Goal: Check status: Check status

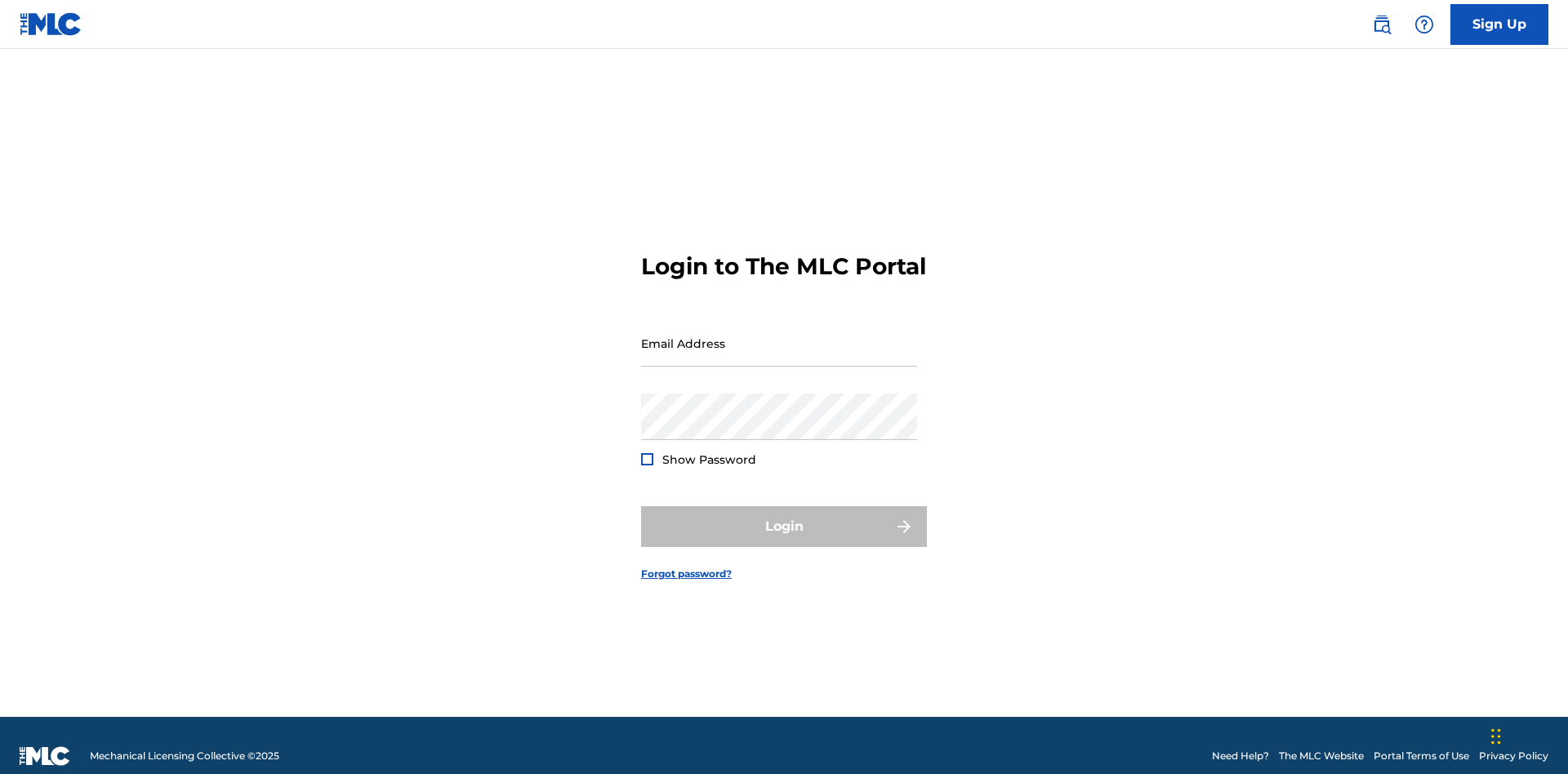
scroll to position [21, 0]
click at [779, 336] on input "Email Address" at bounding box center [778, 343] width 276 height 47
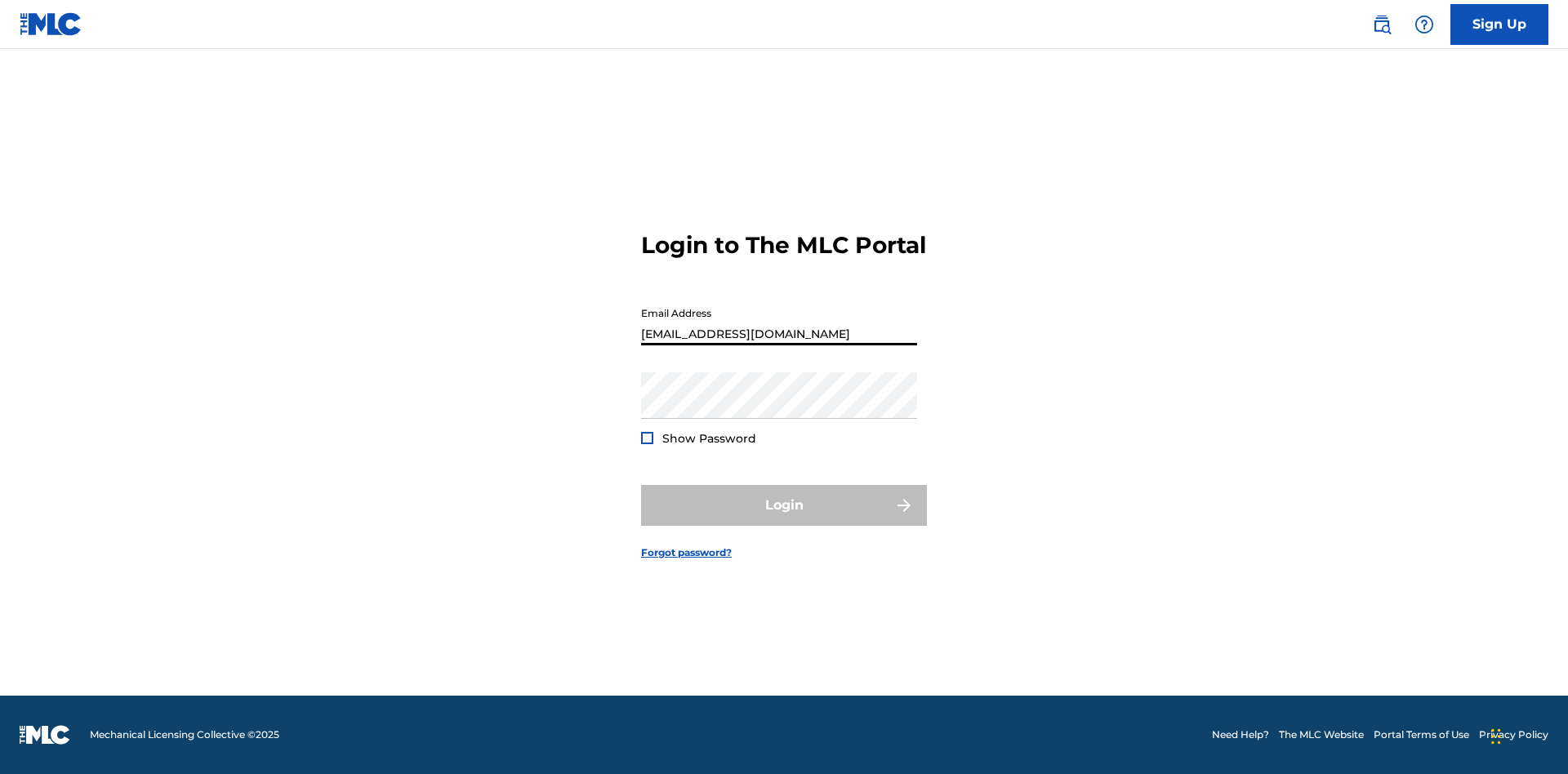
type input "Duke.McTesterson@gmail.com"
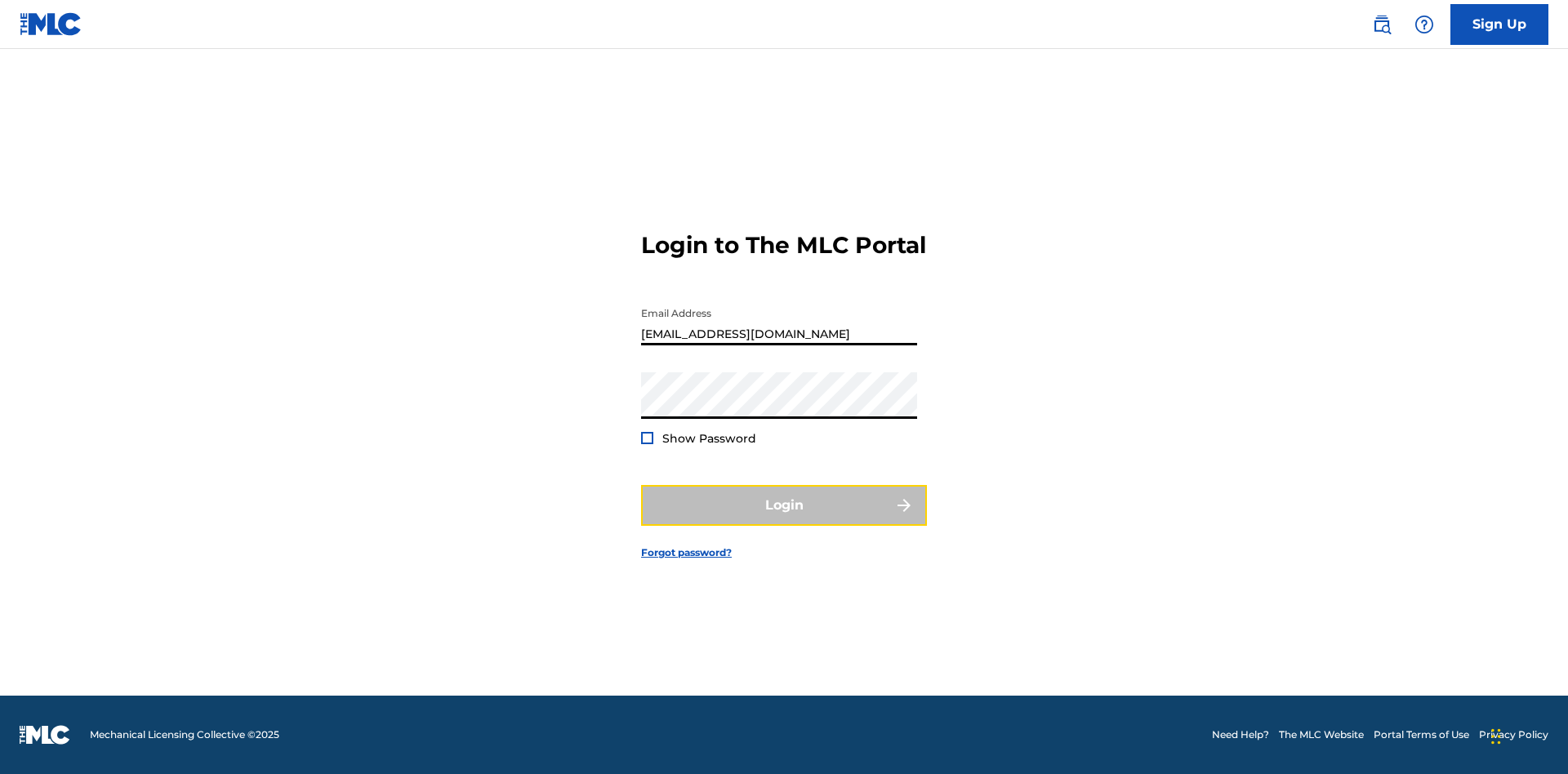
click at [784, 520] on button "Login" at bounding box center [783, 505] width 286 height 40
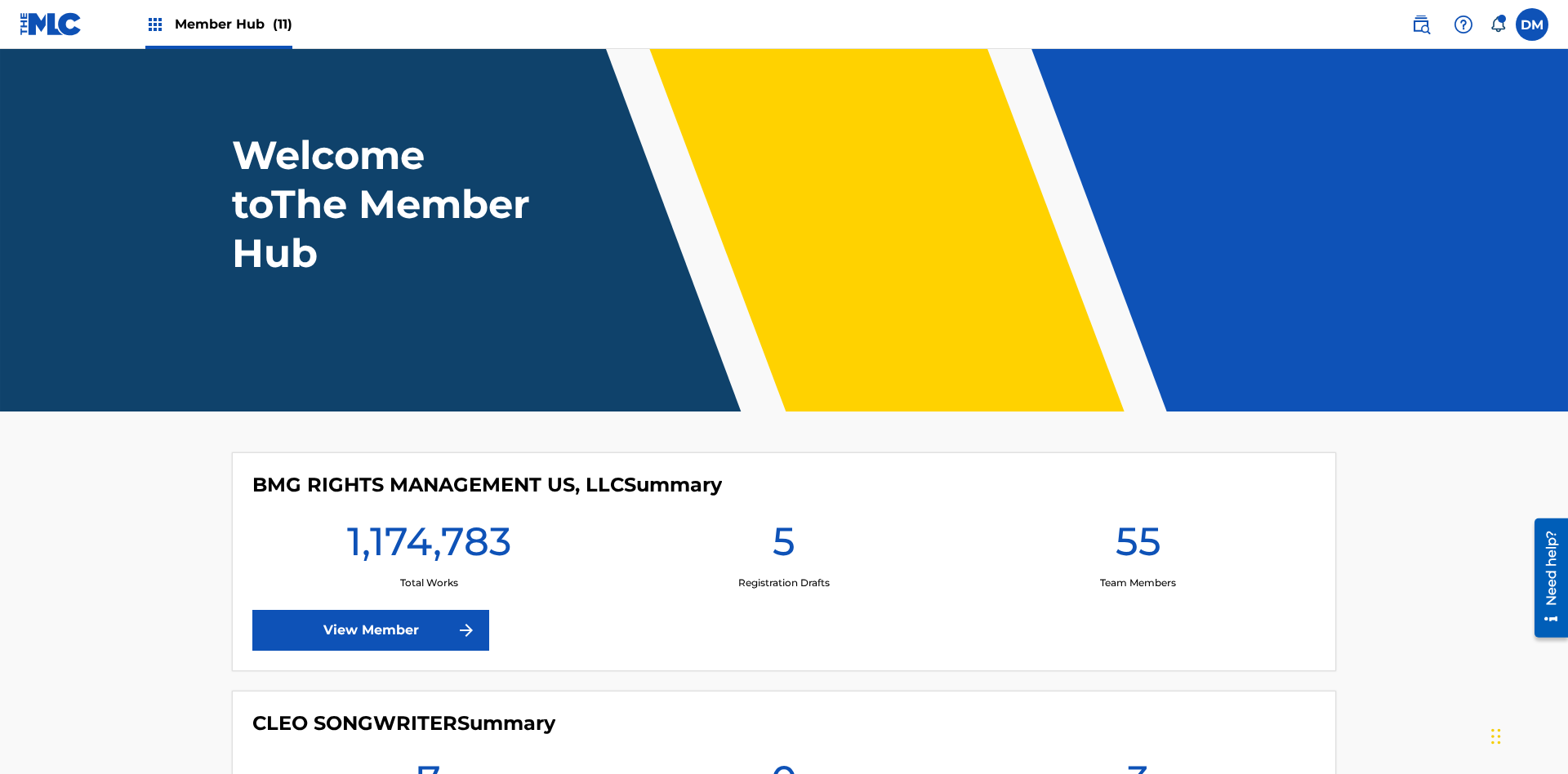
click at [233, 24] on span "Member Hub (11)" at bounding box center [233, 24] width 118 height 18
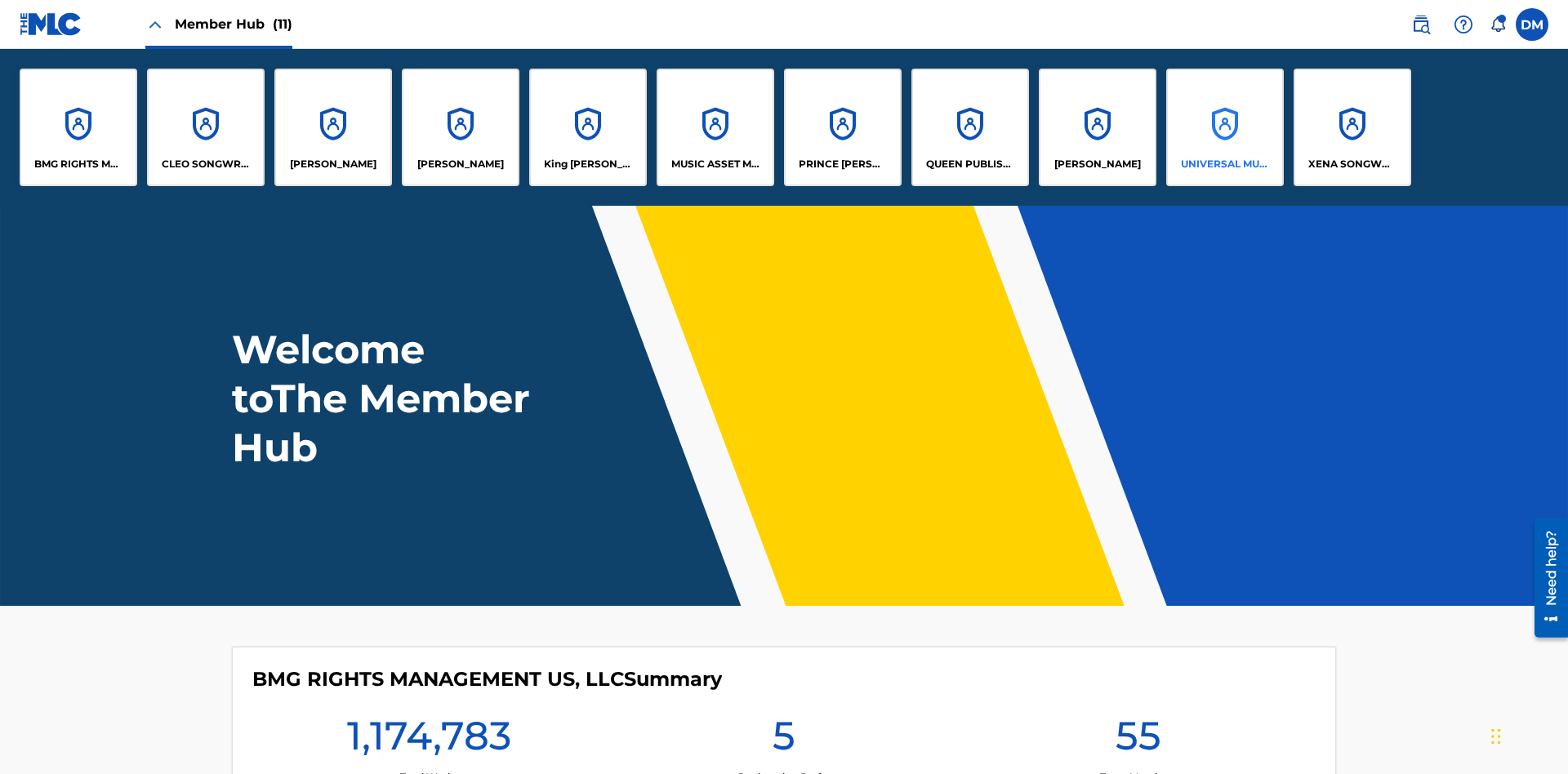
click at [1225, 164] on p "UNIVERSAL MUSIC PUB GROUP" at bounding box center [1226, 164] width 89 height 15
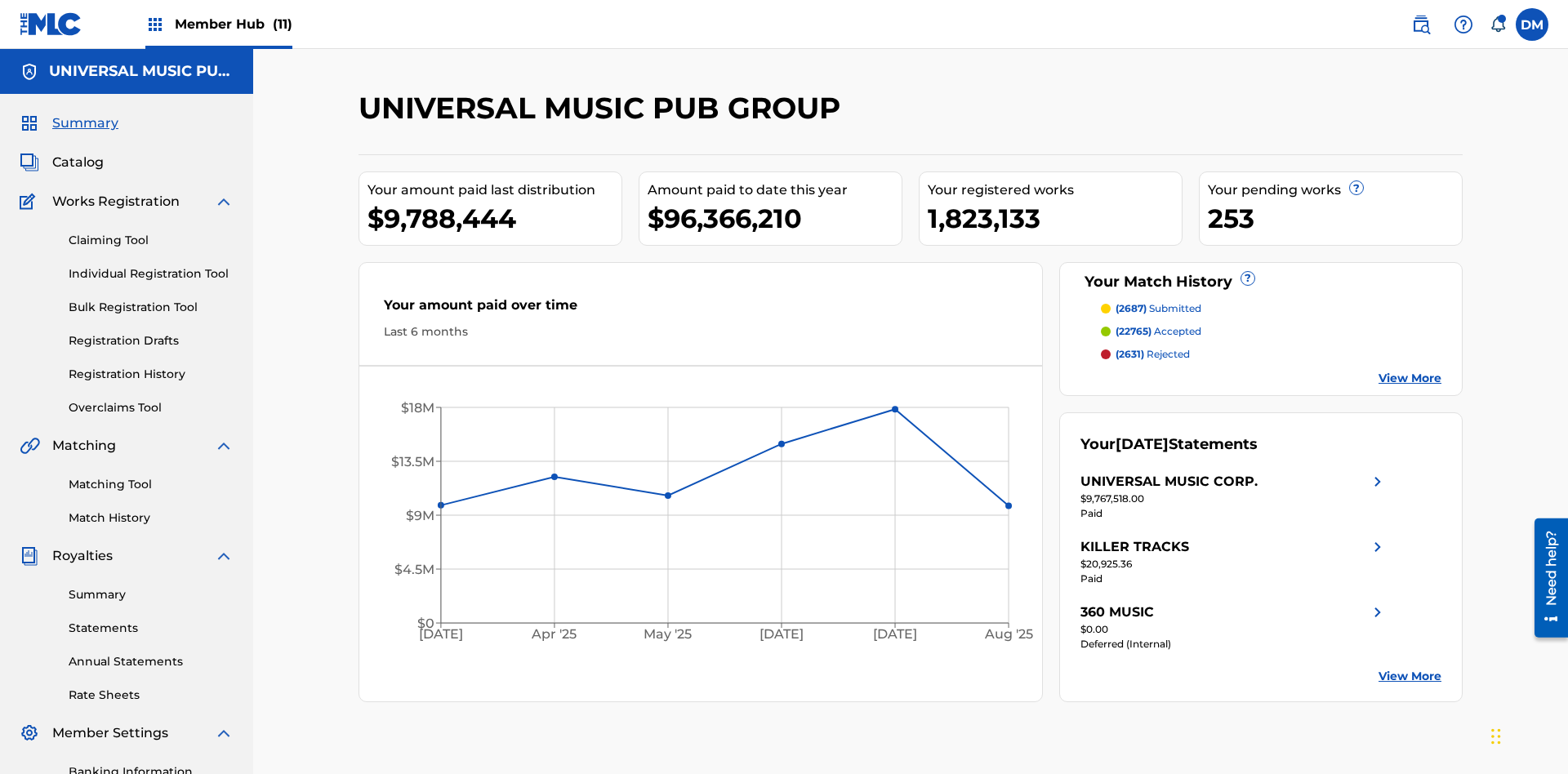
scroll to position [239, 0]
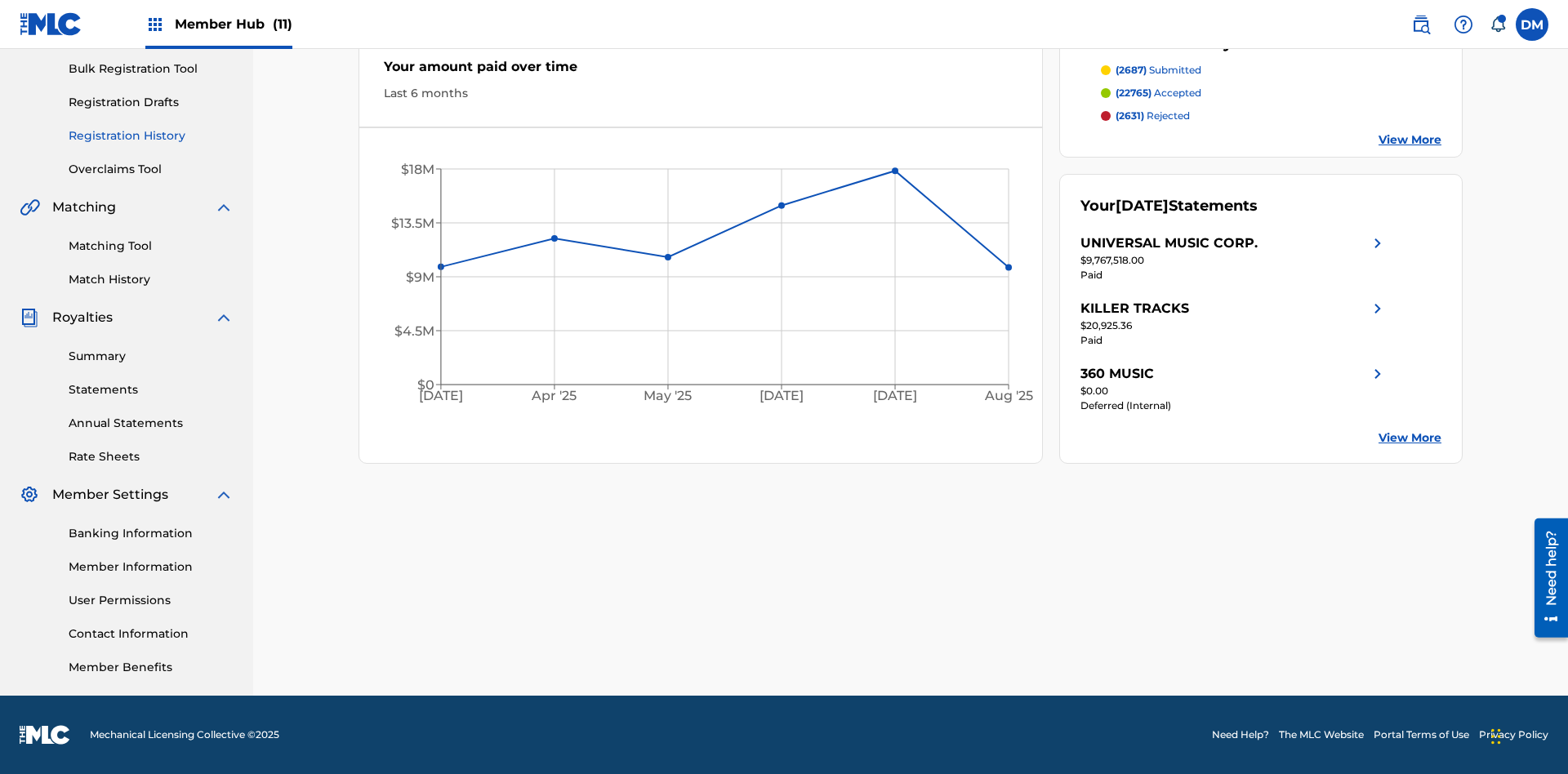
click at [151, 136] on link "Registration History" at bounding box center [151, 136] width 165 height 17
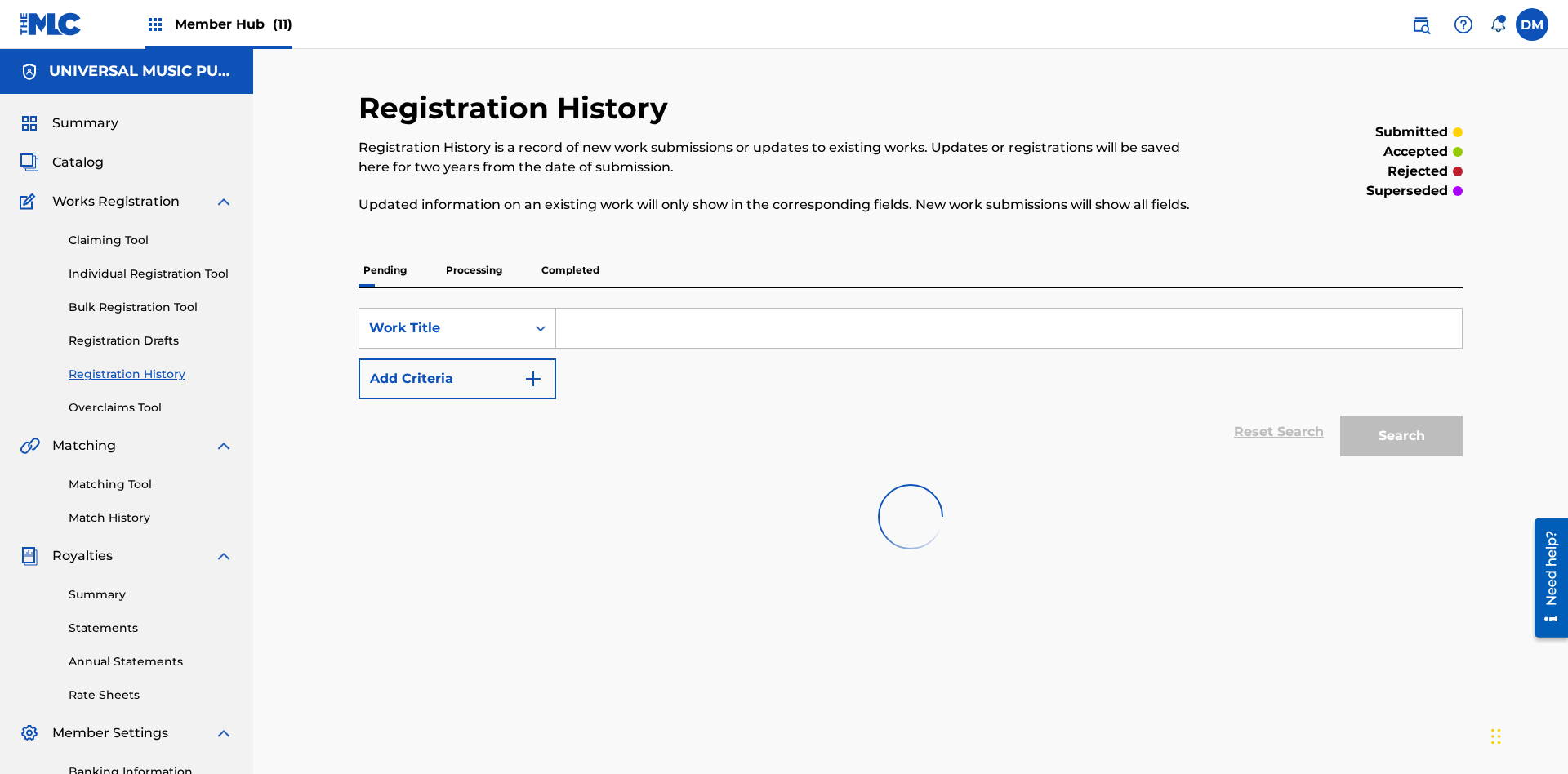
click at [474, 253] on p "Processing" at bounding box center [474, 270] width 66 height 34
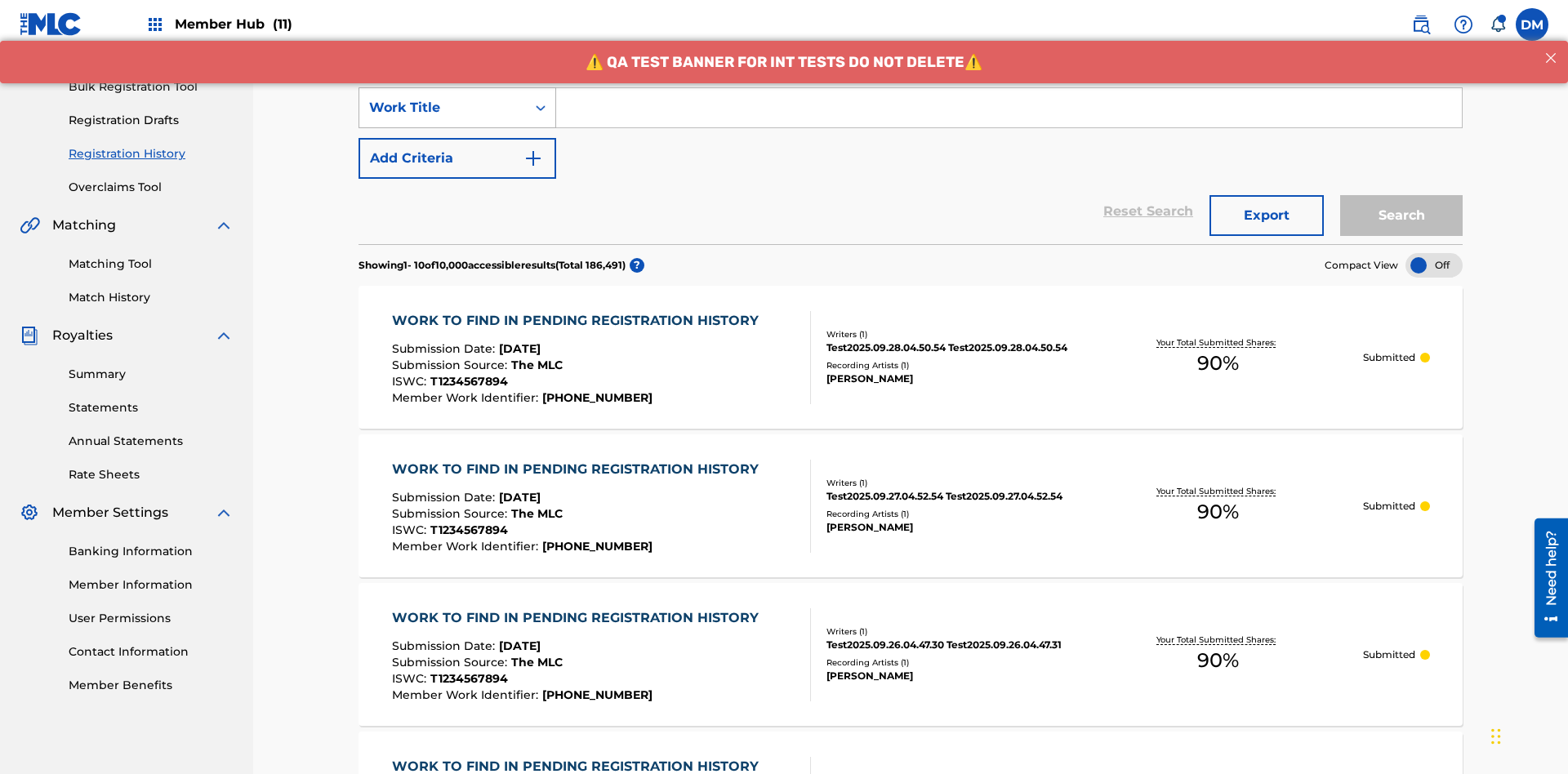
click at [442, 107] on div "Work Title" at bounding box center [442, 107] width 147 height 19
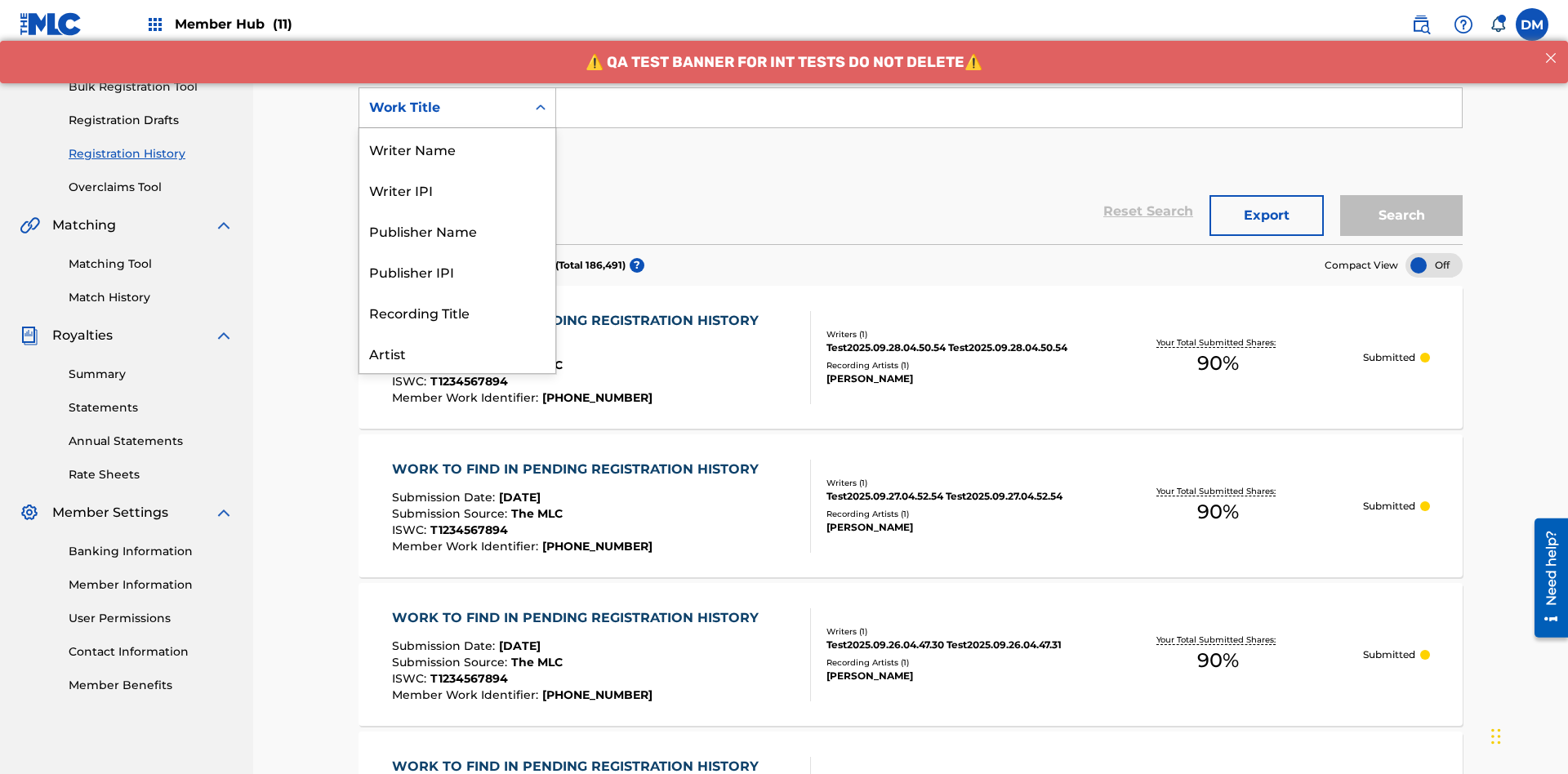
scroll to position [82, 0]
click at [457, 353] on div "Work Title" at bounding box center [457, 353] width 196 height 40
click at [457, 138] on button "Add Criteria" at bounding box center [457, 158] width 197 height 40
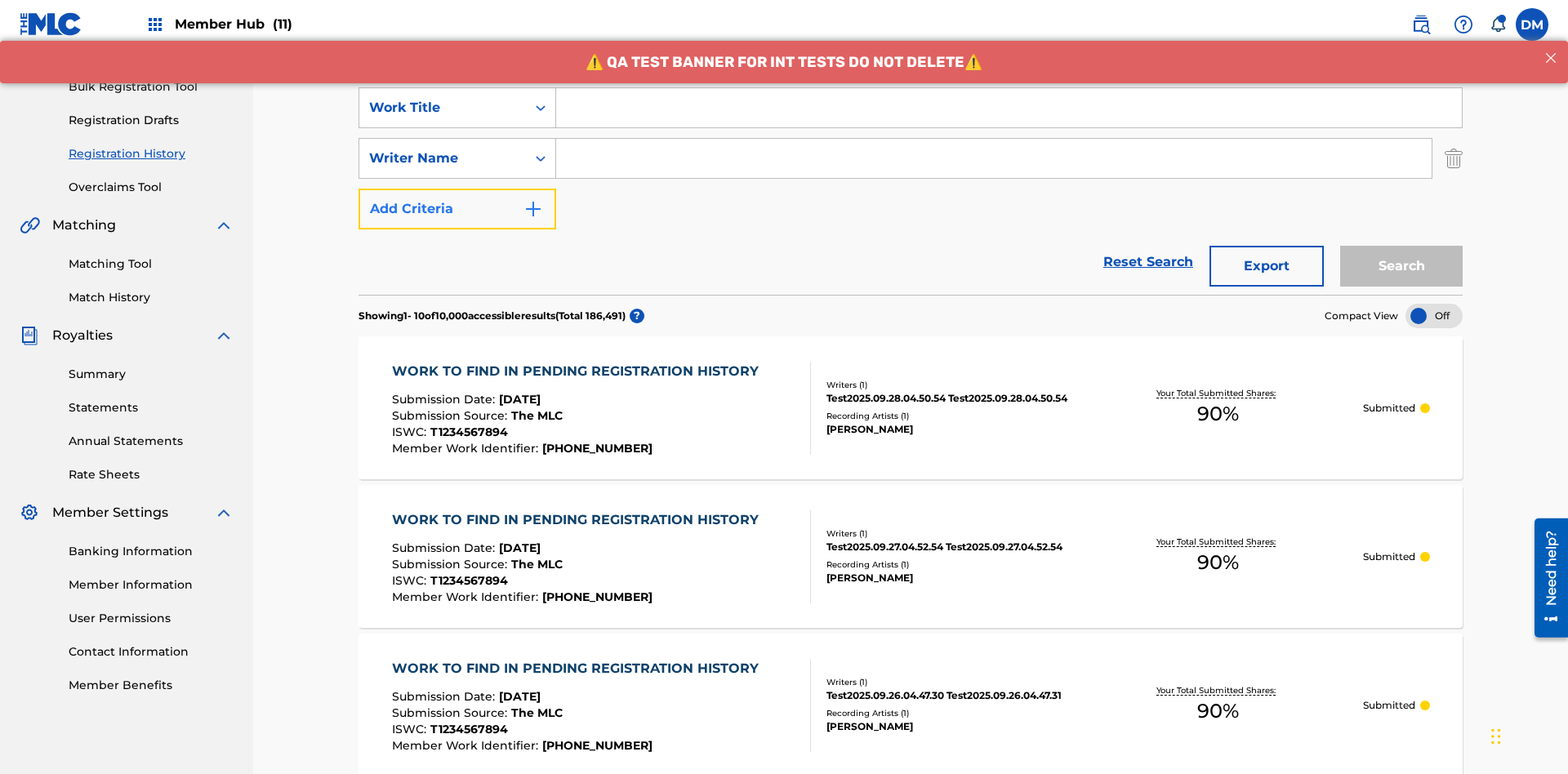
scroll to position [271, 0]
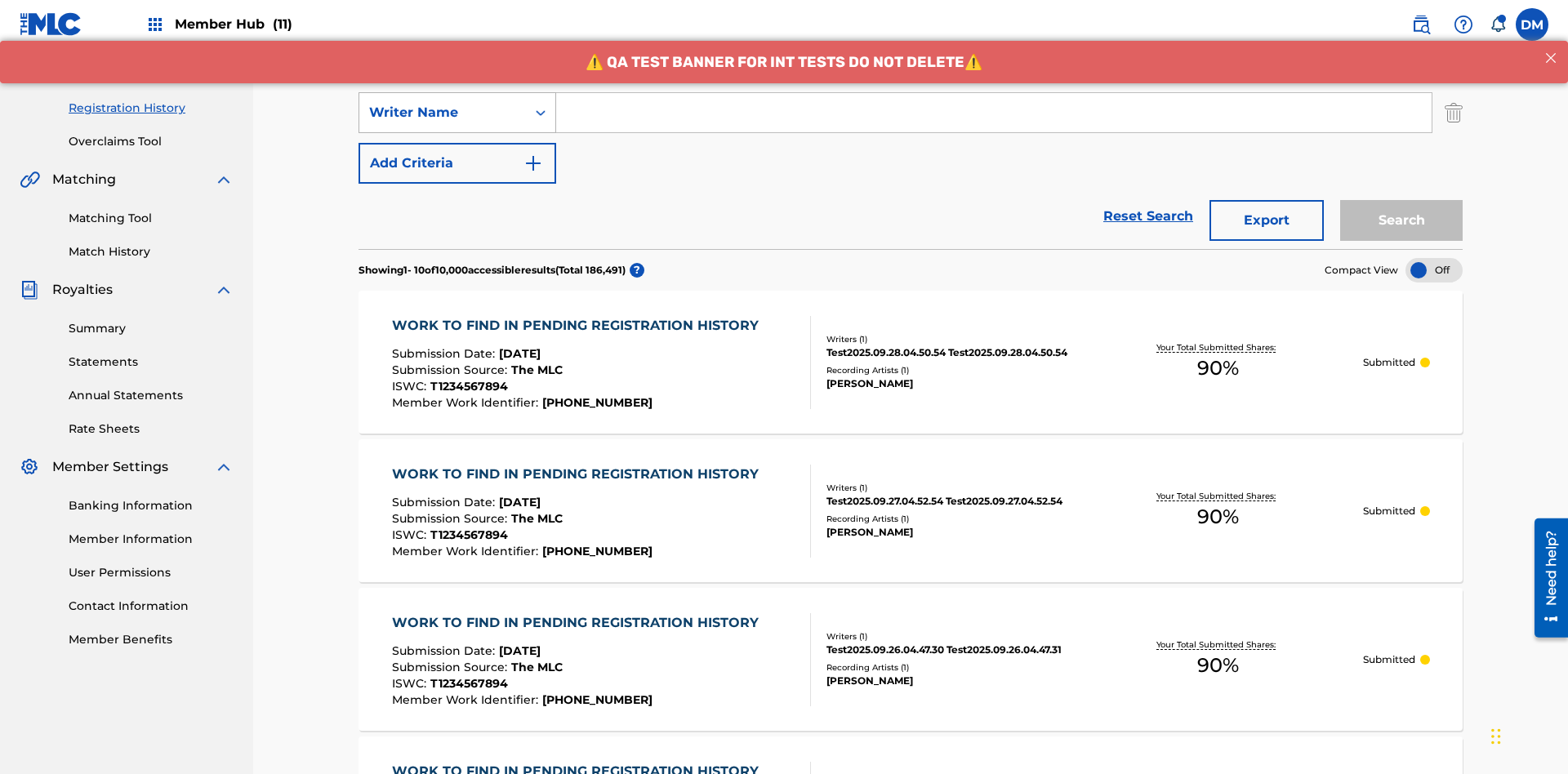
click at [442, 107] on div "Writer Name" at bounding box center [442, 112] width 147 height 19
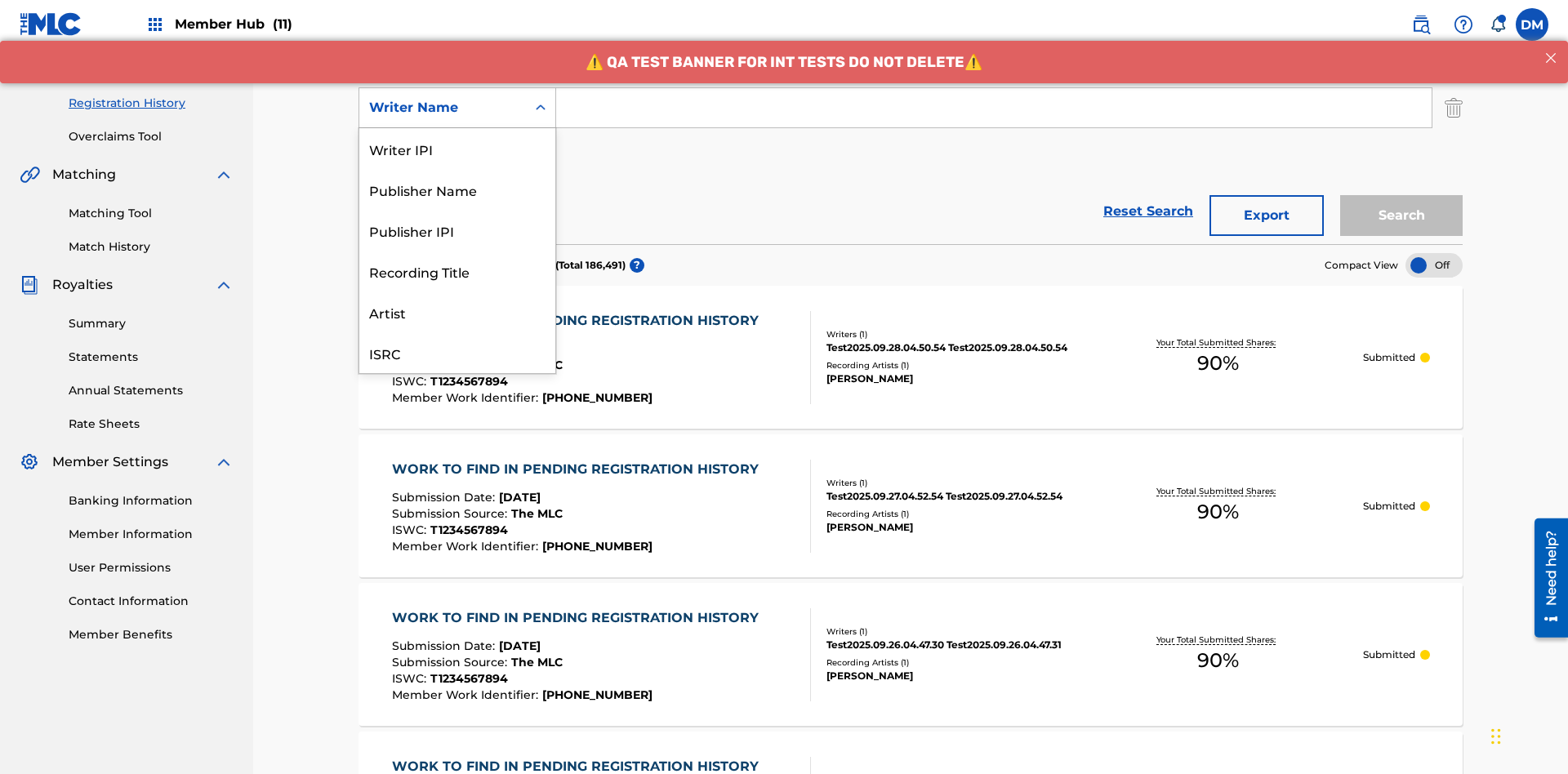
scroll to position [40, 0]
click at [457, 230] on div "Recording Title" at bounding box center [457, 230] width 196 height 40
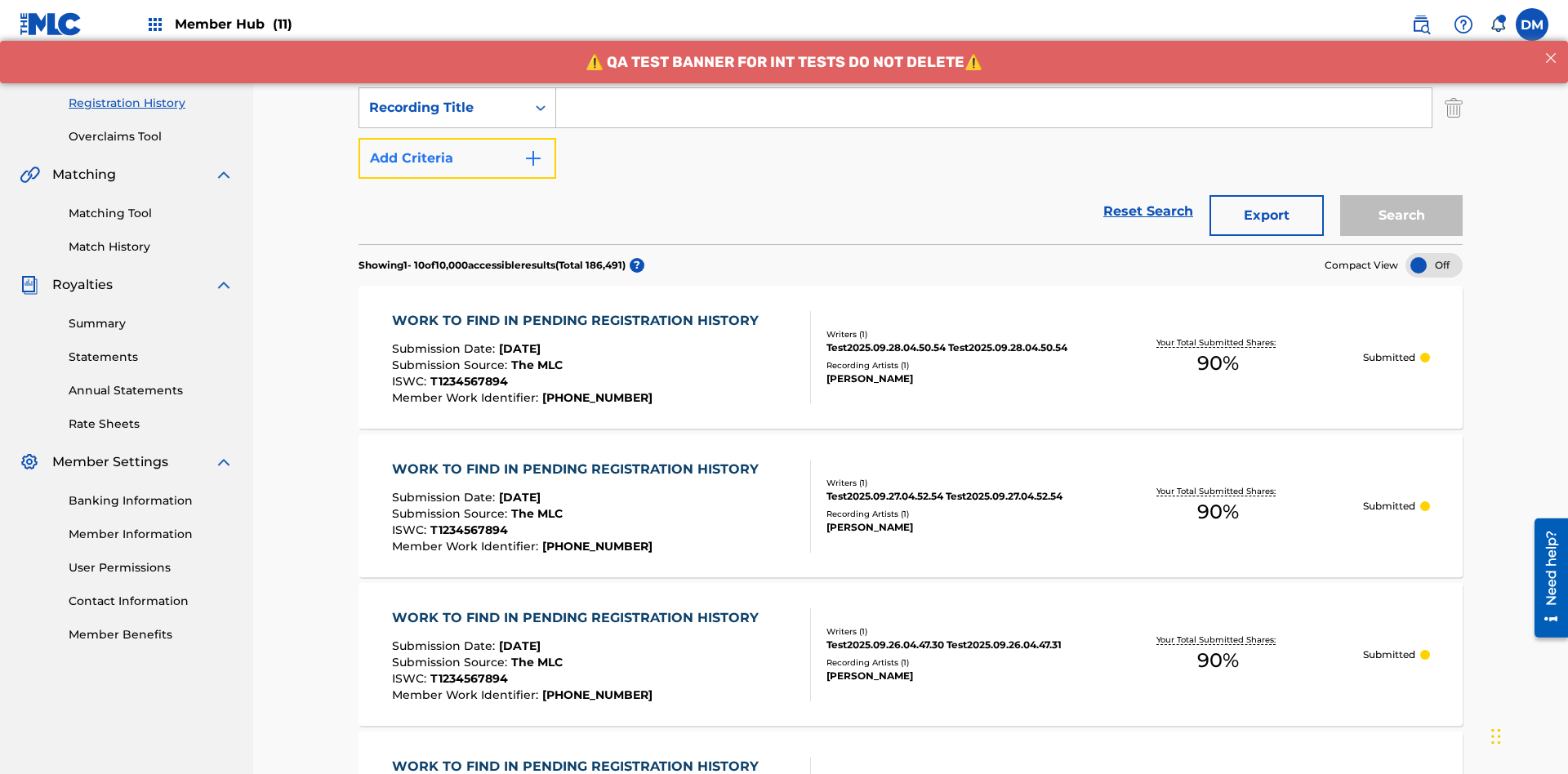
click at [457, 138] on button "Add Criteria" at bounding box center [457, 158] width 197 height 40
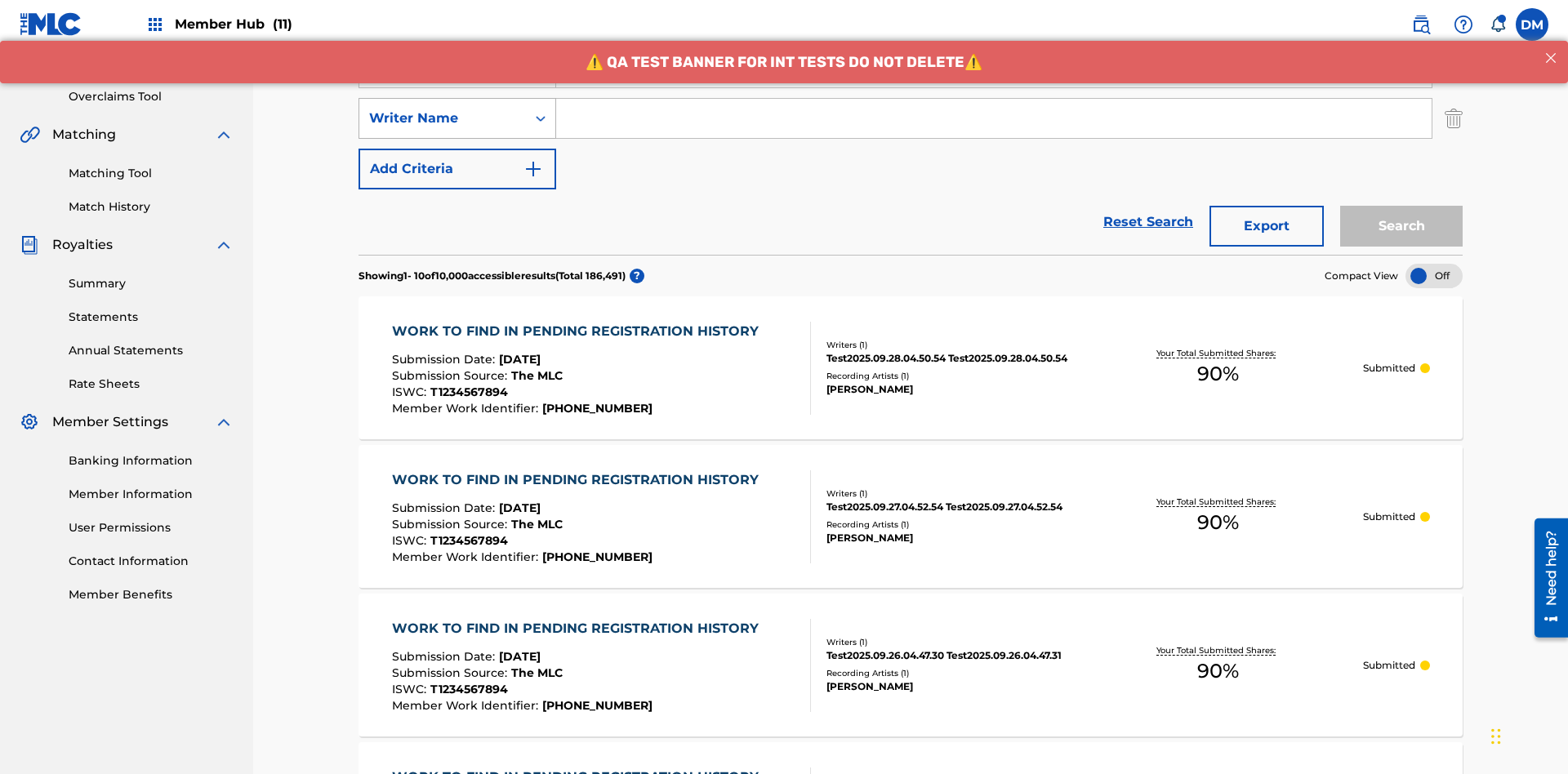
click at [442, 108] on div "Writer Name" at bounding box center [442, 118] width 147 height 19
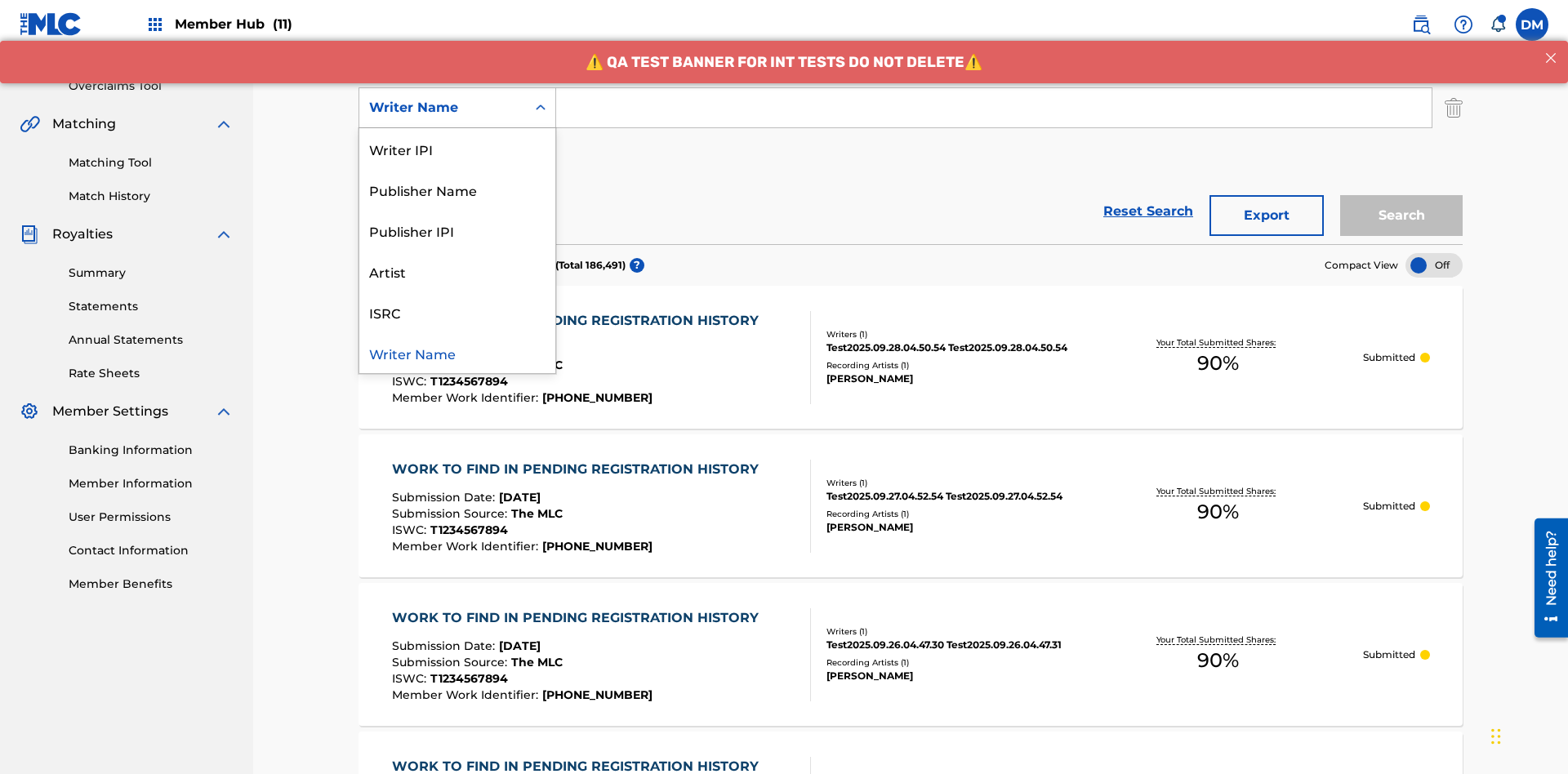
click at [457, 312] on div "ISRC" at bounding box center [457, 312] width 196 height 40
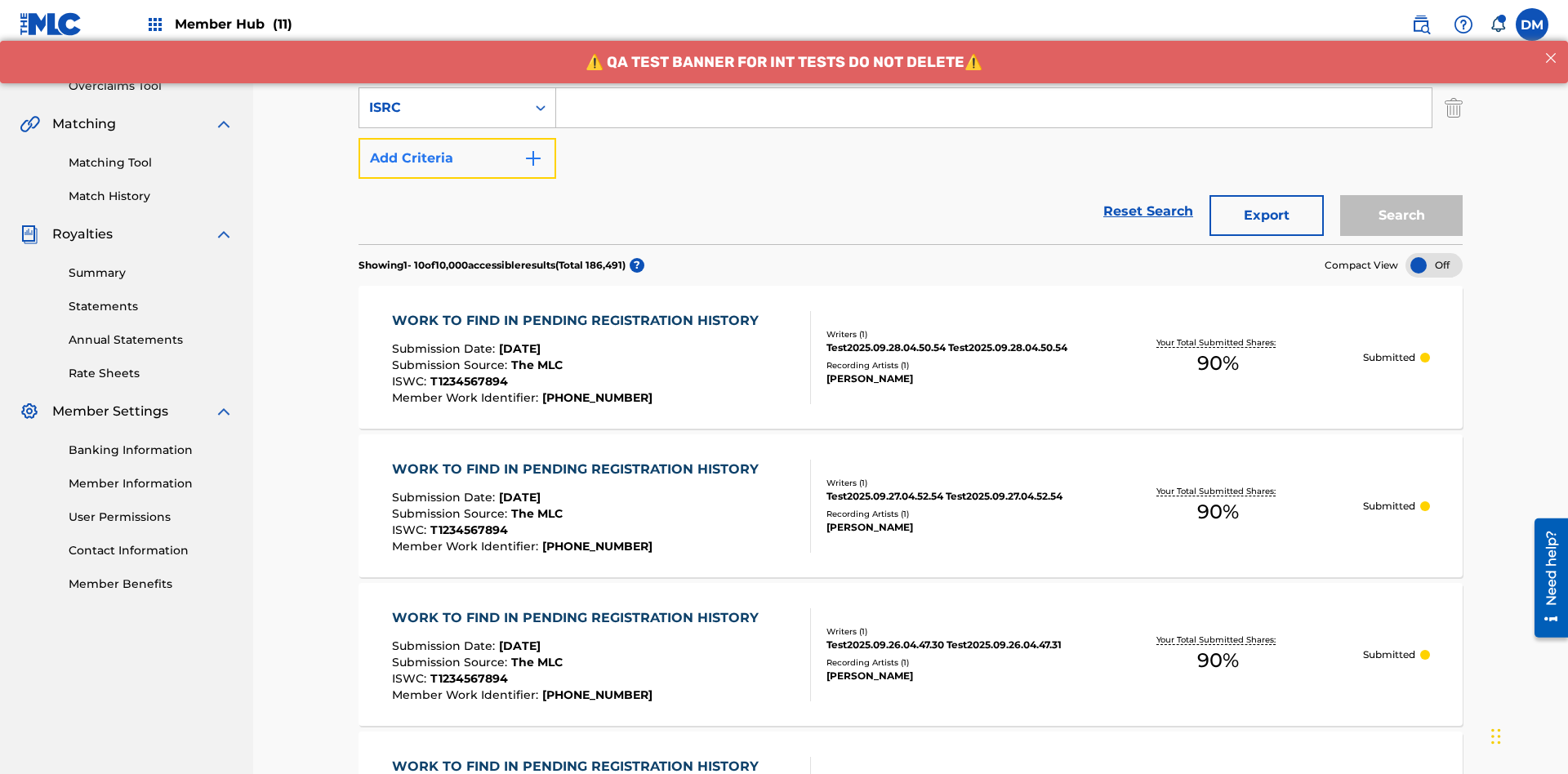
click at [457, 138] on button "Add Criteria" at bounding box center [457, 158] width 197 height 40
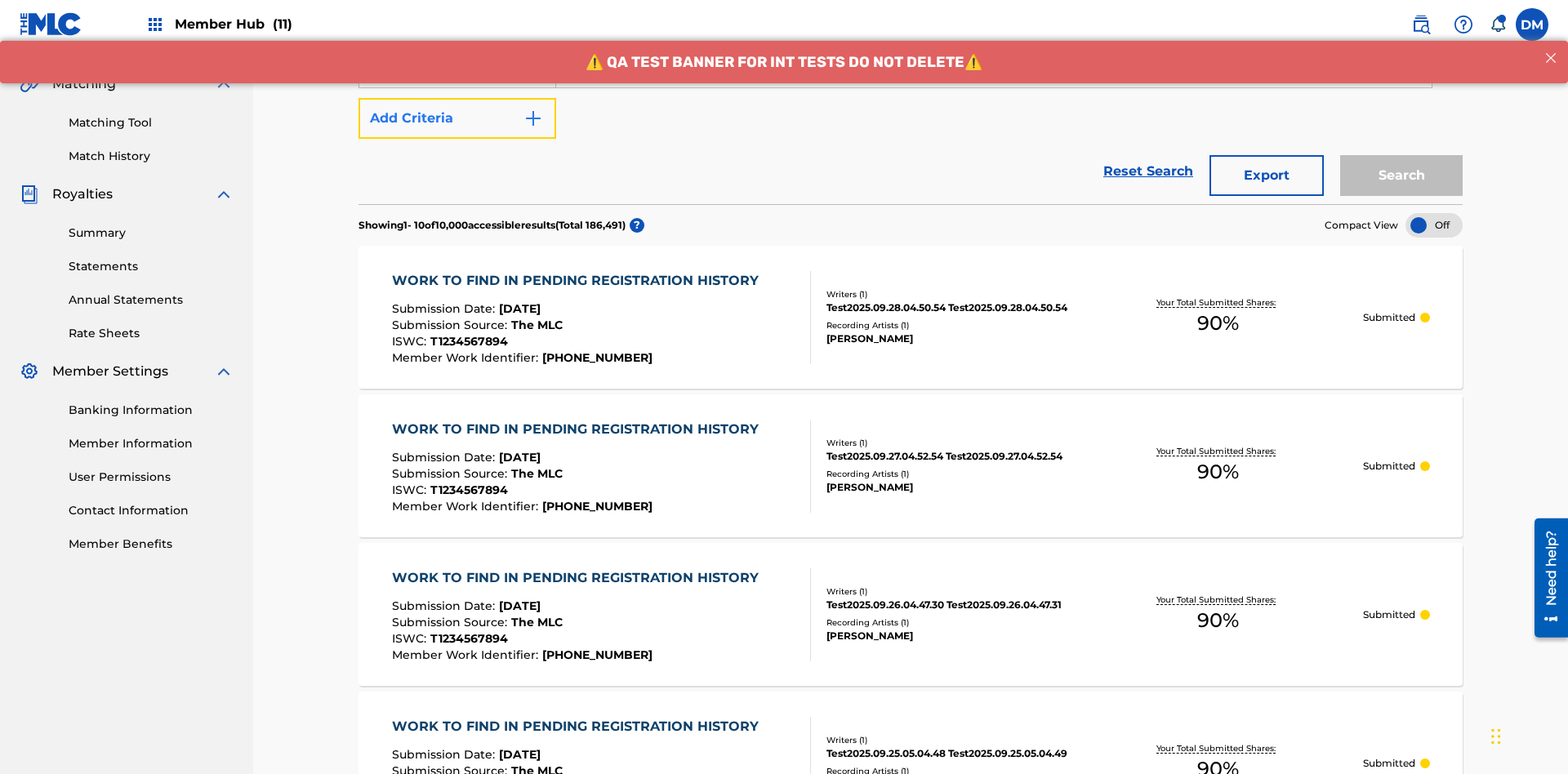
scroll to position [373, 0]
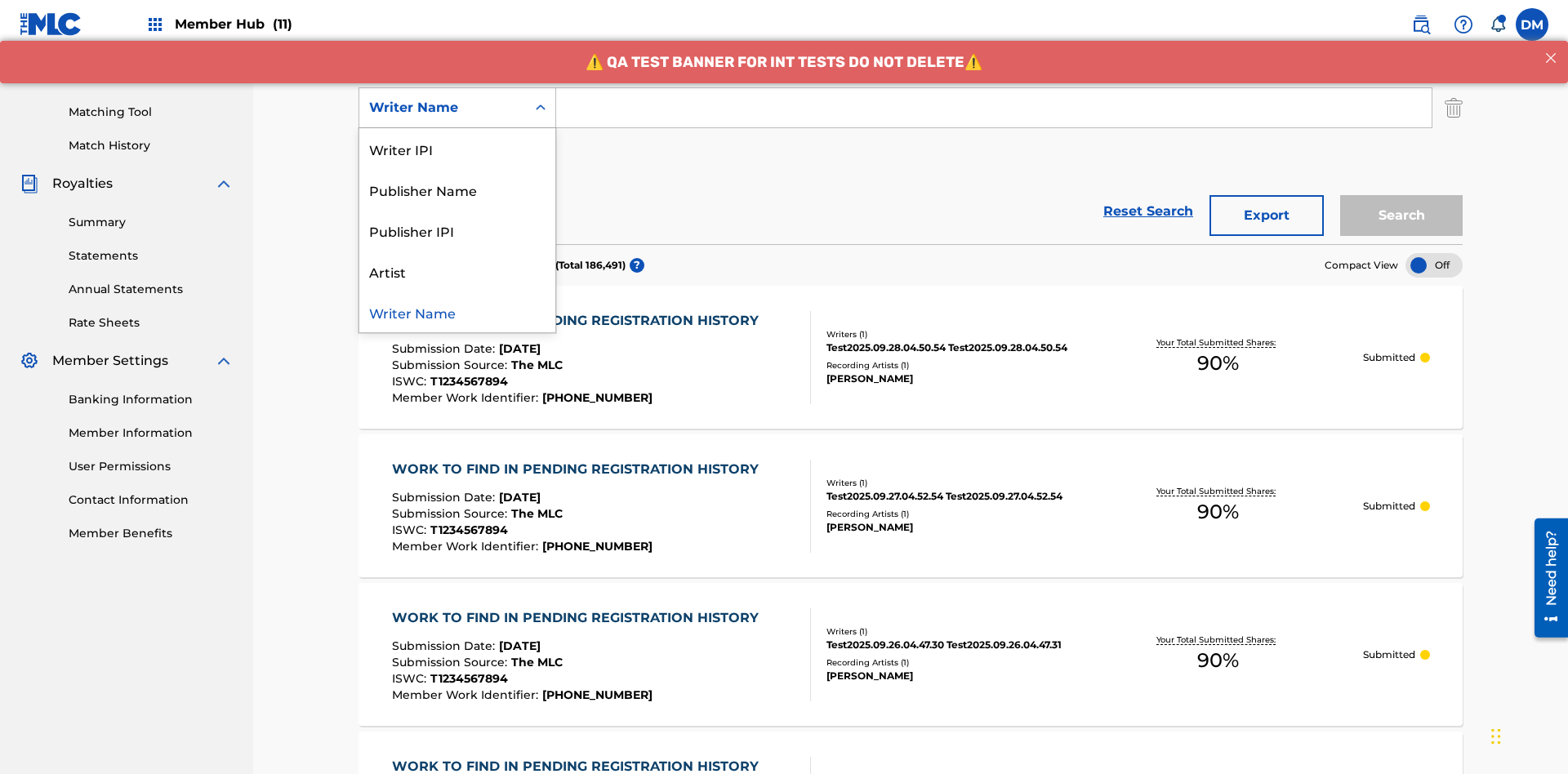
click at [457, 230] on div "Publisher IPI" at bounding box center [457, 230] width 196 height 40
click at [457, 138] on button "Add Criteria" at bounding box center [457, 158] width 197 height 40
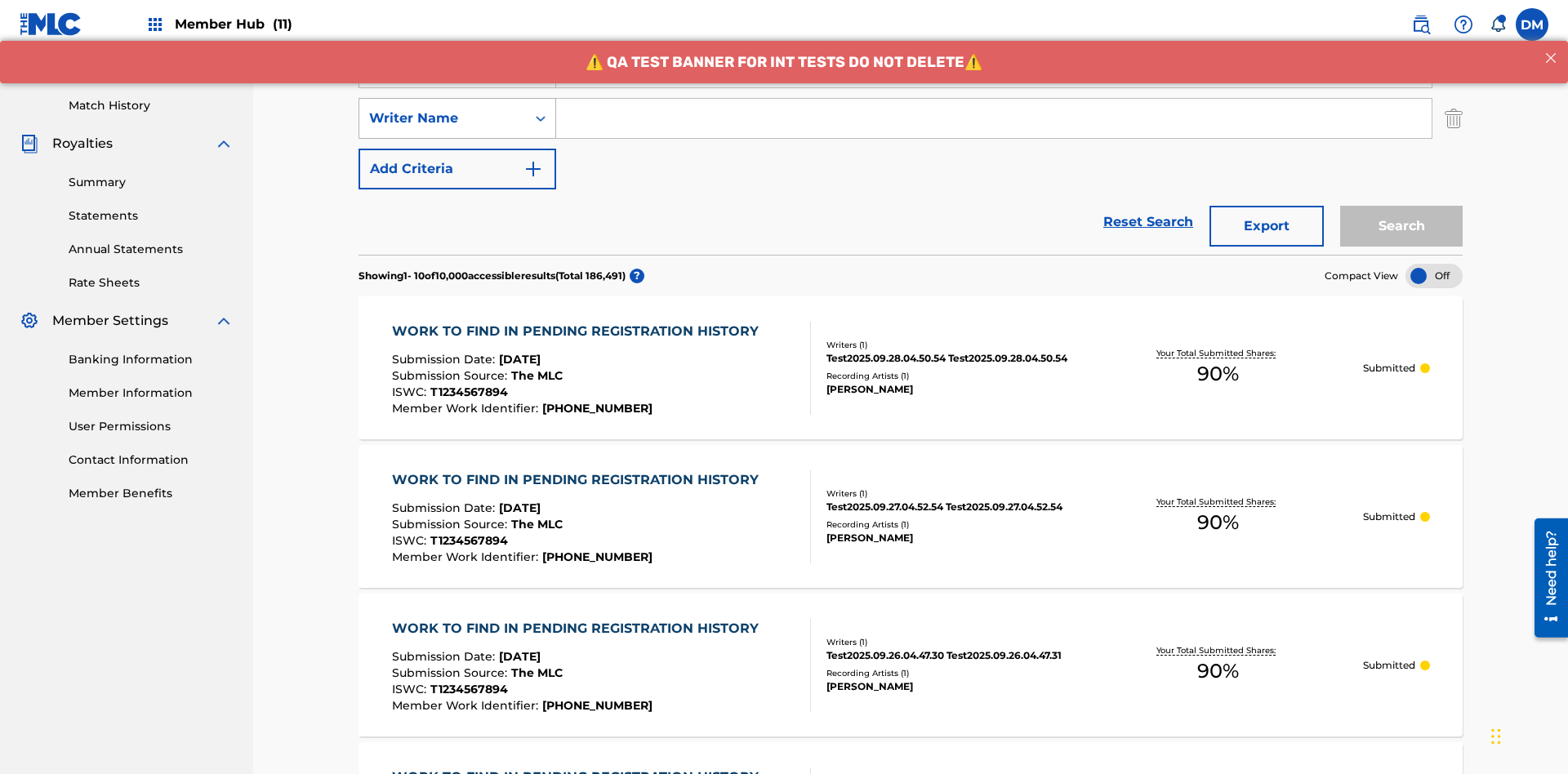
click at [442, 108] on div "Writer Name" at bounding box center [442, 118] width 147 height 19
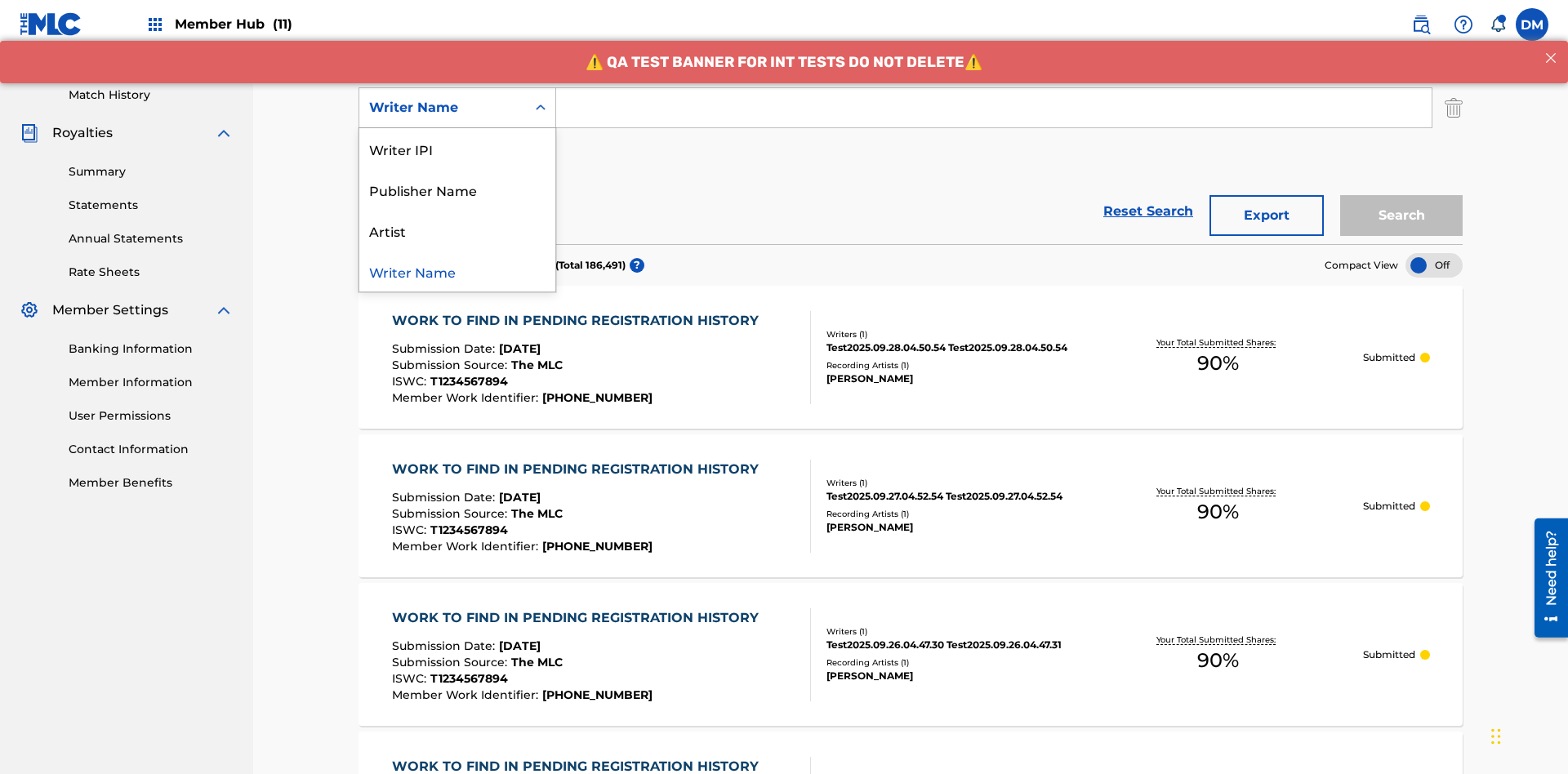
click at [457, 230] on div "Artist" at bounding box center [457, 230] width 196 height 40
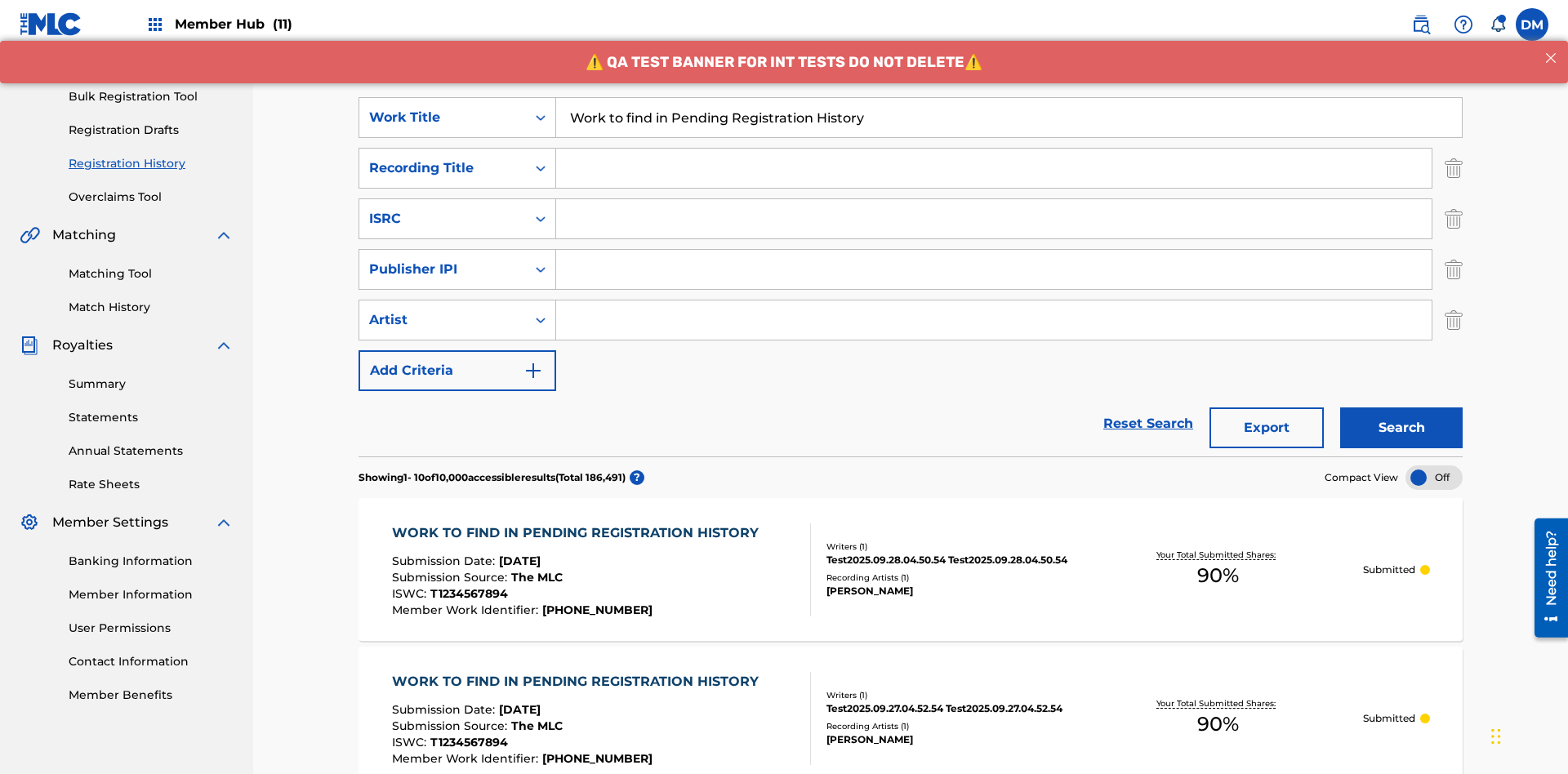
type input "Work to find in Pending Registration History"
click at [994, 149] on input "Search Form" at bounding box center [994, 168] width 876 height 39
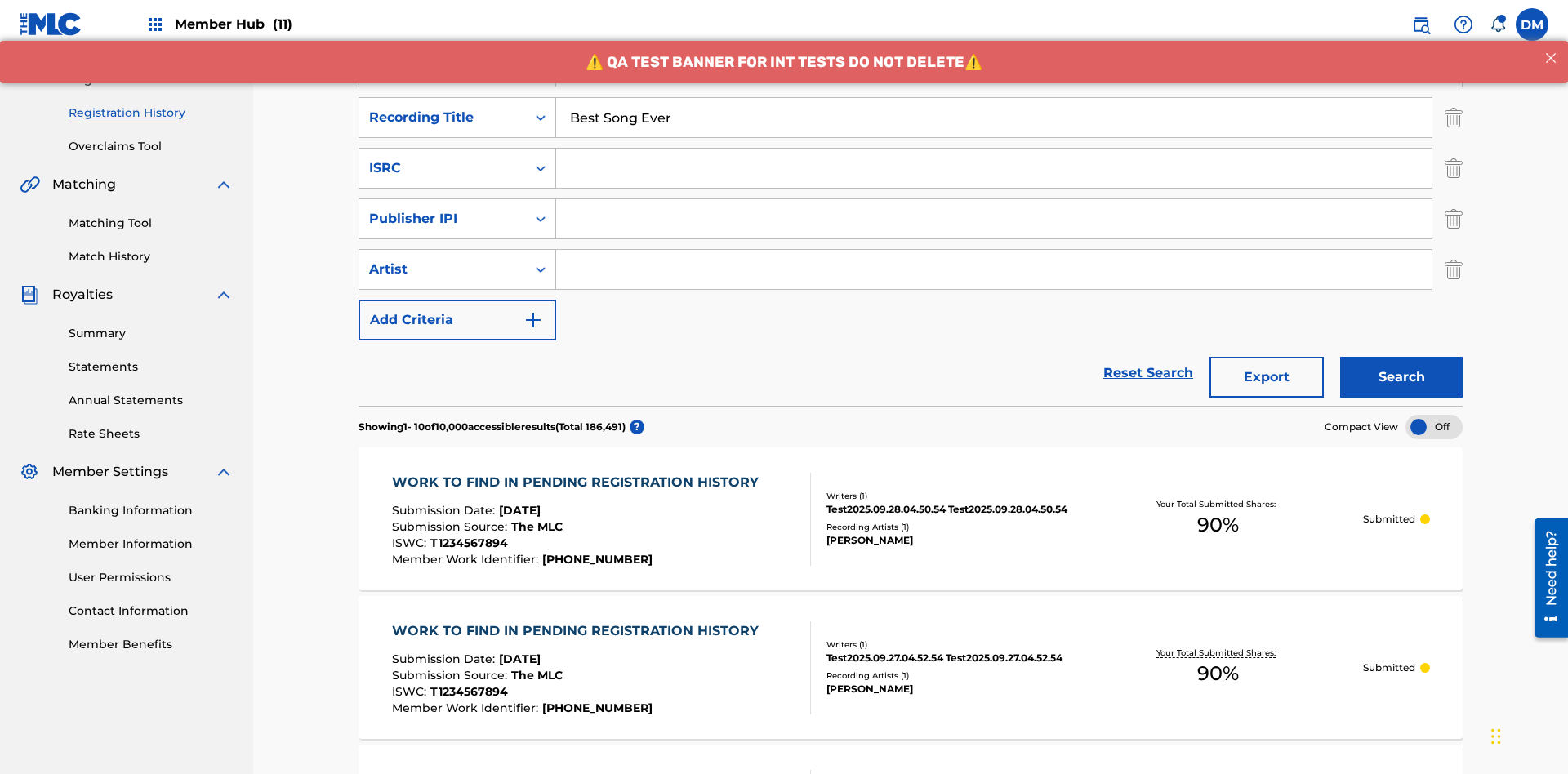
type input "Best Song Ever"
click at [994, 149] on input "Search Form" at bounding box center [994, 168] width 876 height 39
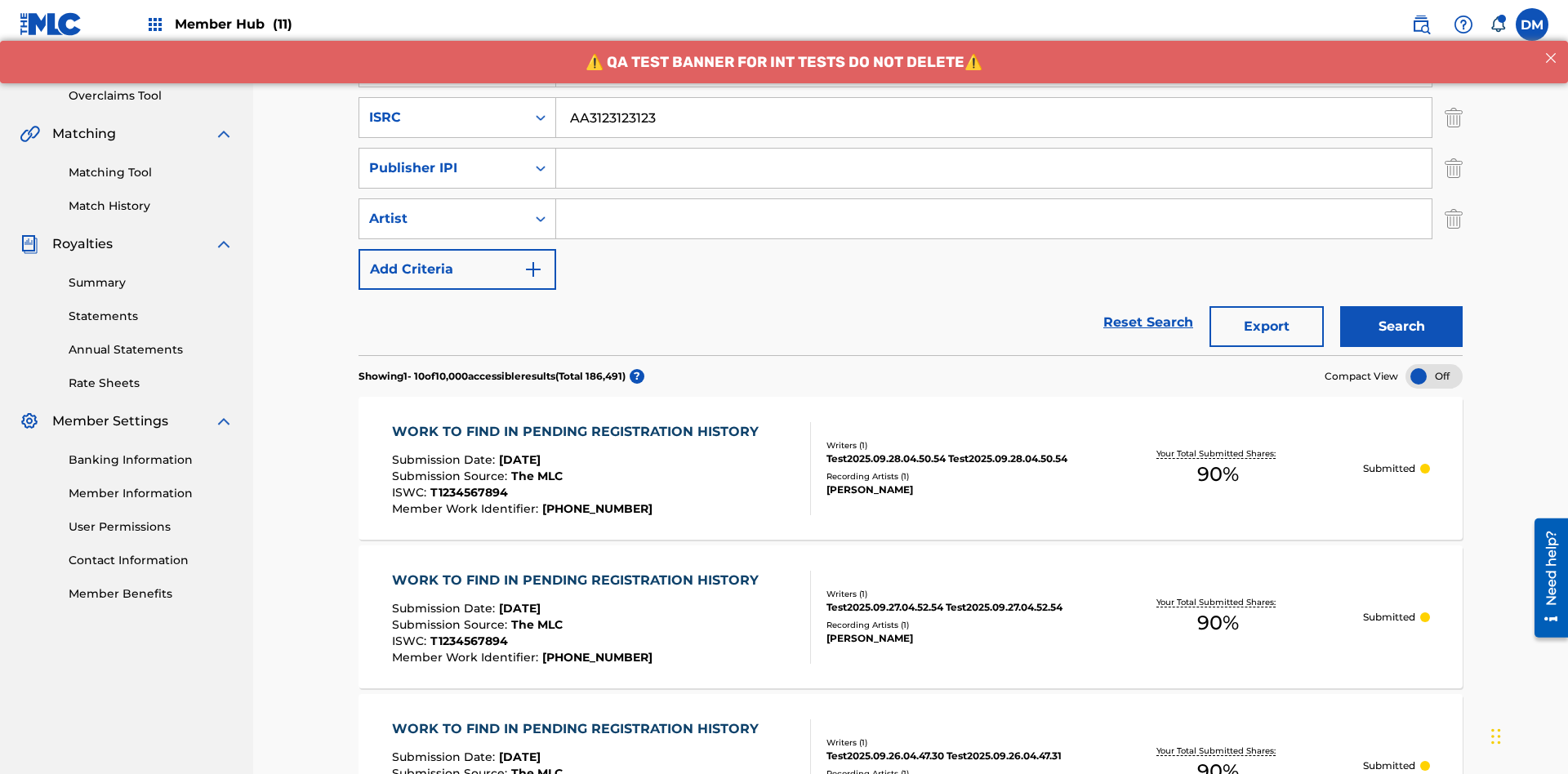
type input "AA3123123123"
click at [994, 149] on input "Search Form" at bounding box center [994, 168] width 876 height 39
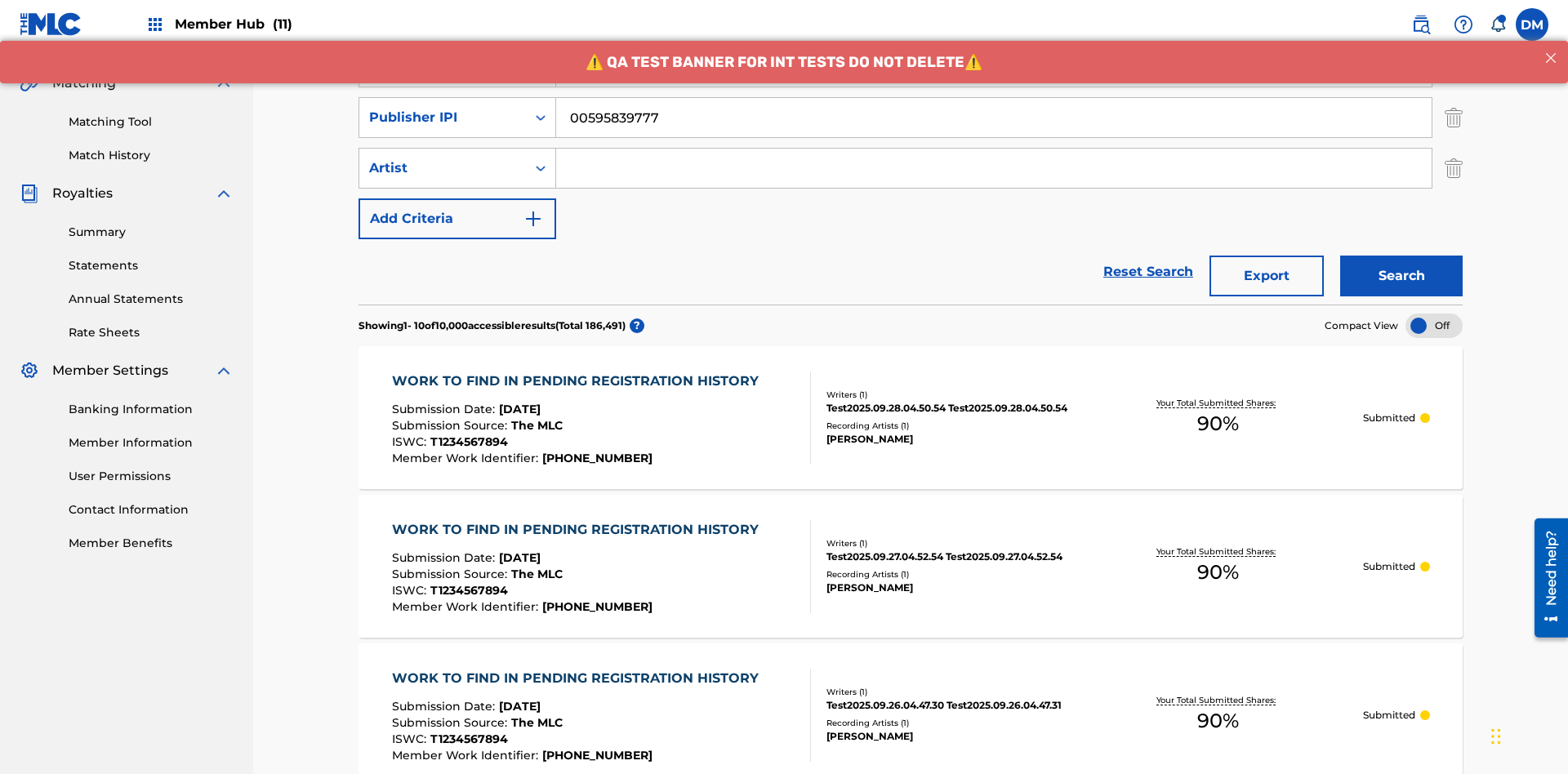
type input "00595839777"
click at [994, 149] on input "Search Form" at bounding box center [994, 168] width 876 height 39
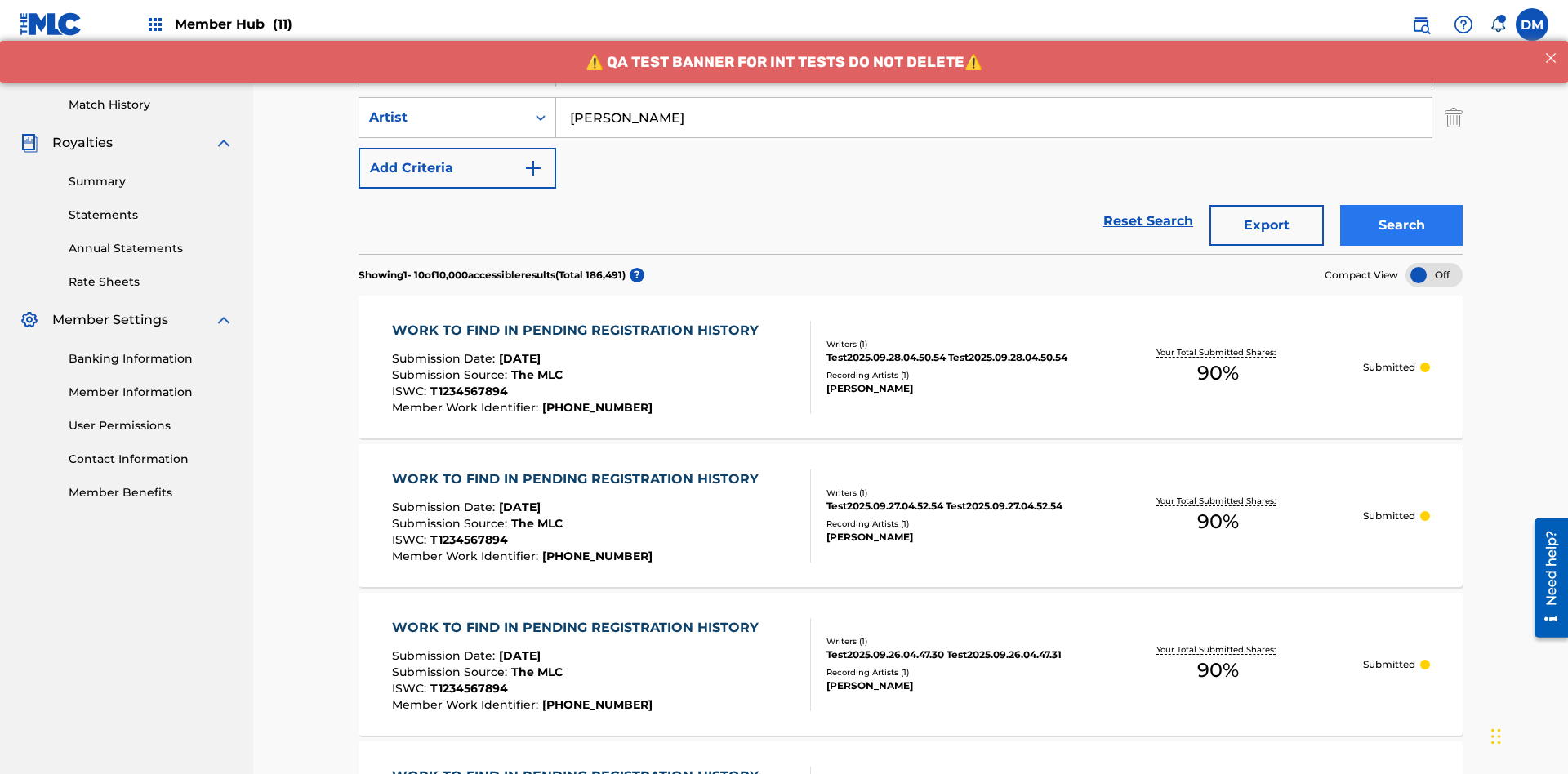
type input "Joe Lewis"
click at [1402, 205] on button "Search" at bounding box center [1401, 225] width 122 height 40
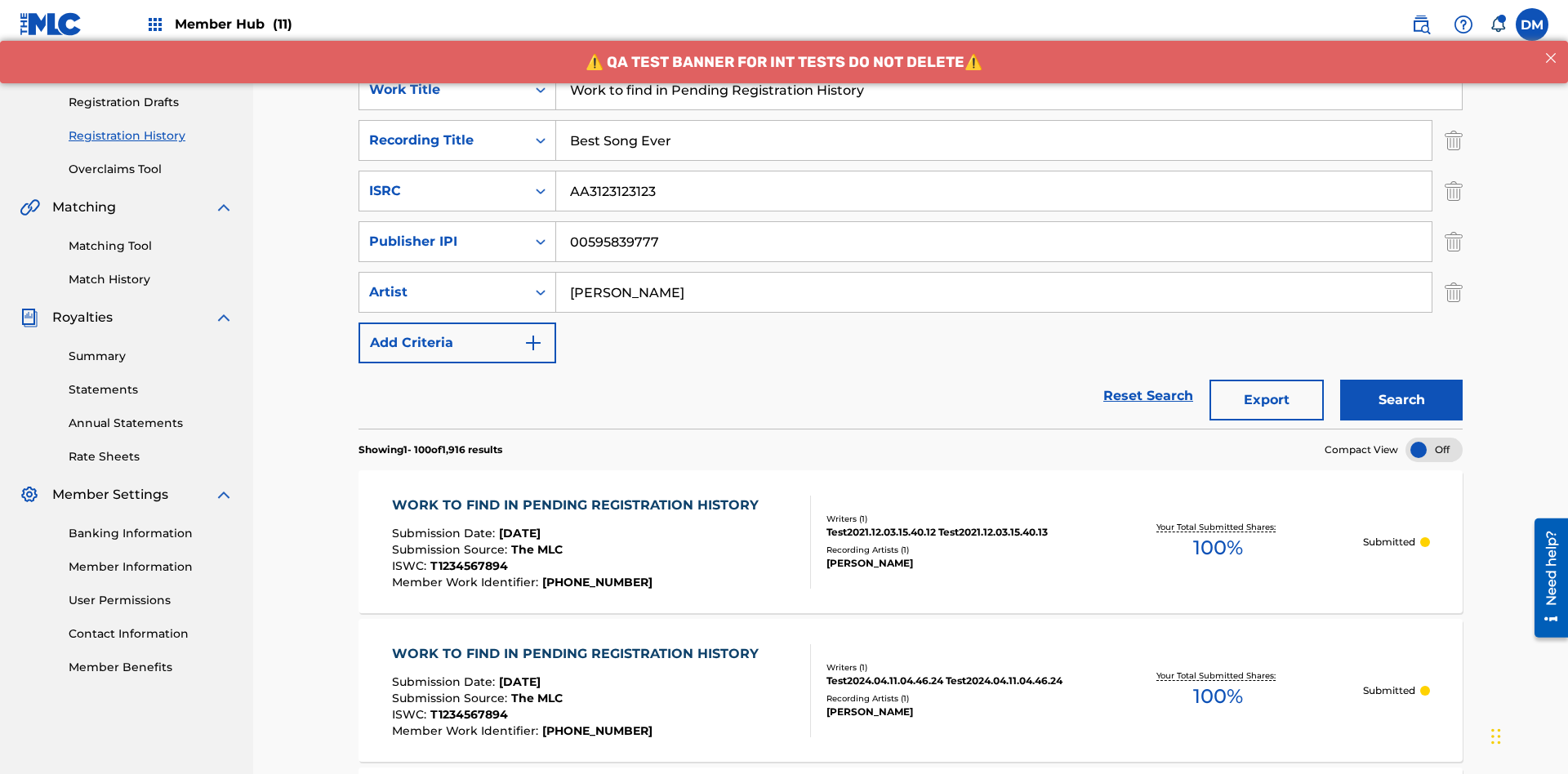
scroll to position [578, 0]
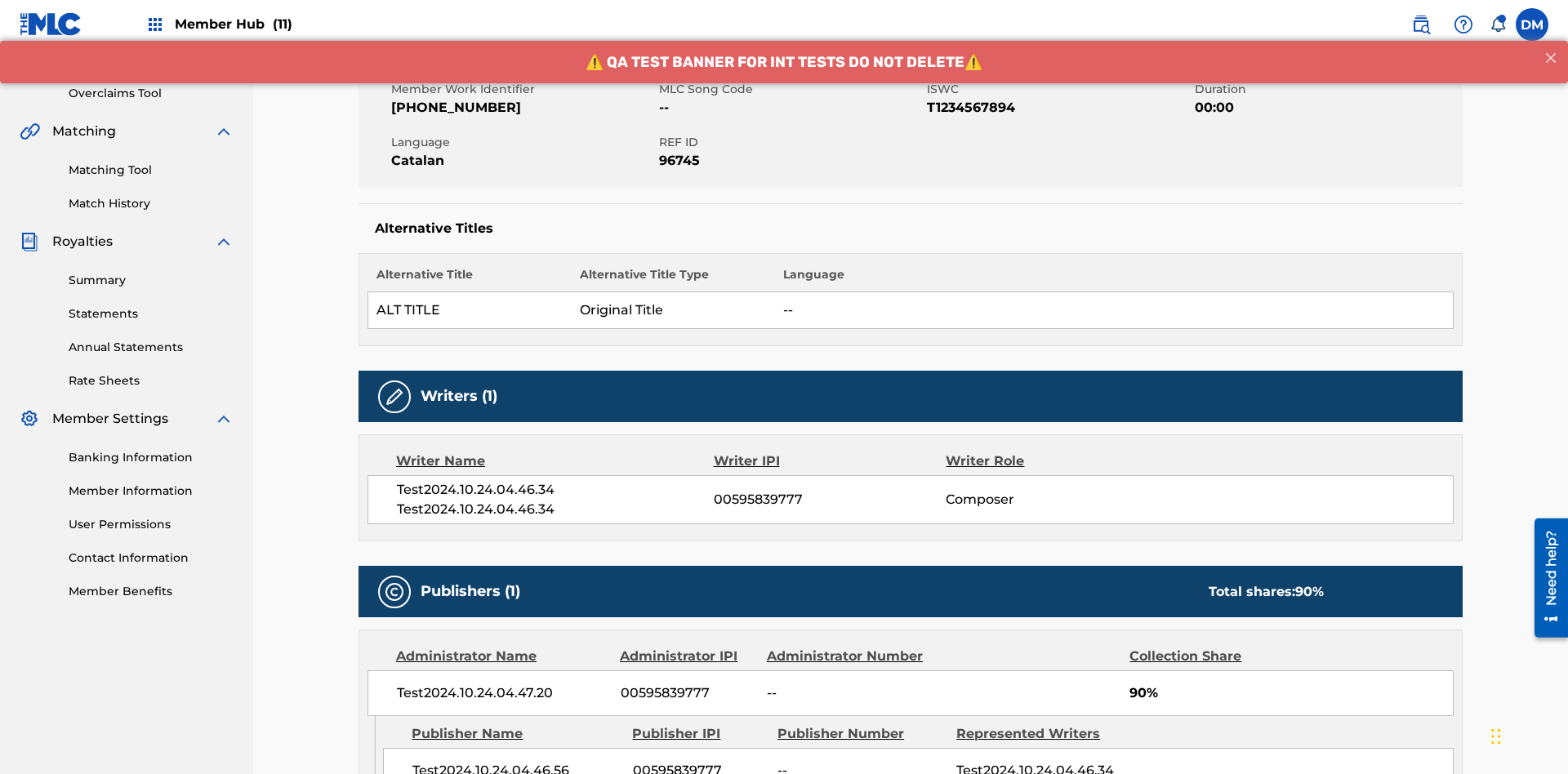
scroll to position [680, 0]
